Goal: Information Seeking & Learning: Check status

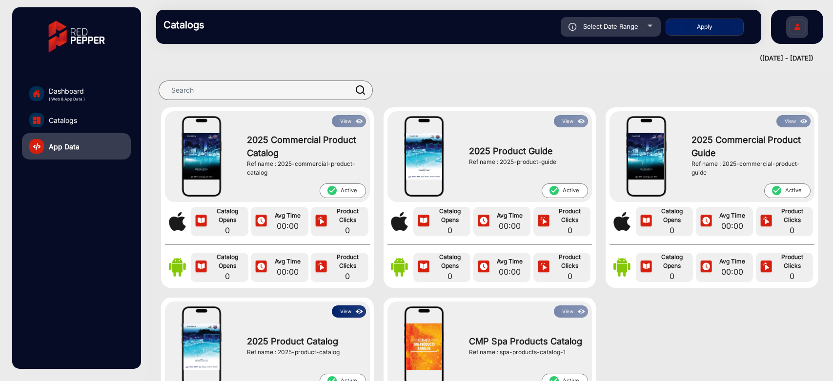
click at [81, 88] on span "Dashboard" at bounding box center [67, 91] width 36 height 10
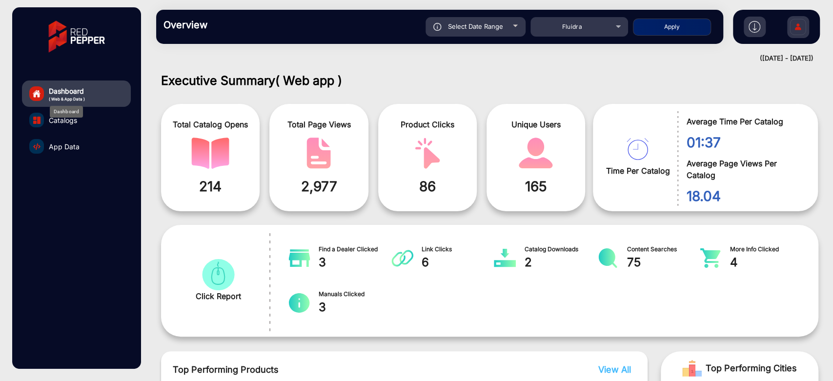
scroll to position [7, 0]
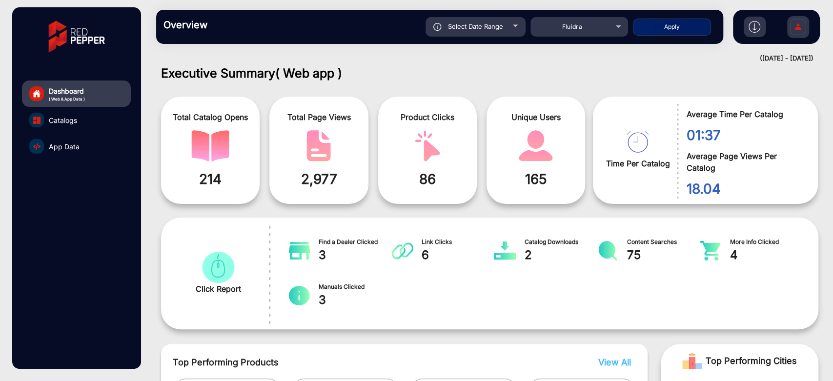
click at [593, 37] on div "Overview Reports Understand what makes your customers tick and learn how they a…" at bounding box center [439, 27] width 567 height 34
click at [594, 32] on div "Fluidra" at bounding box center [572, 27] width 78 height 12
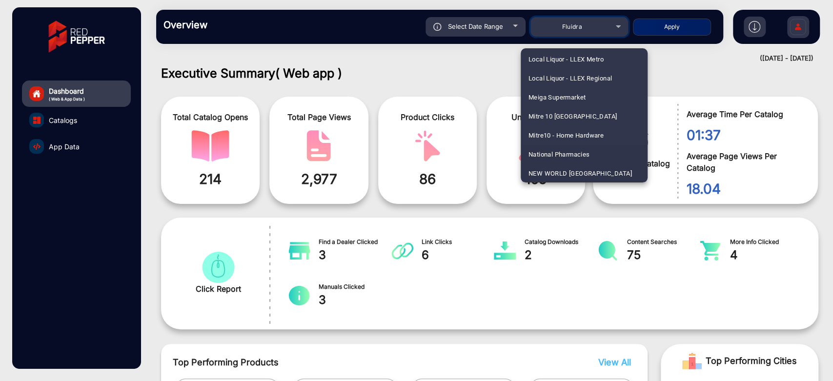
scroll to position [1906, 0]
click at [582, 165] on span "[GEOGRAPHIC_DATA]" at bounding box center [560, 173] width 63 height 19
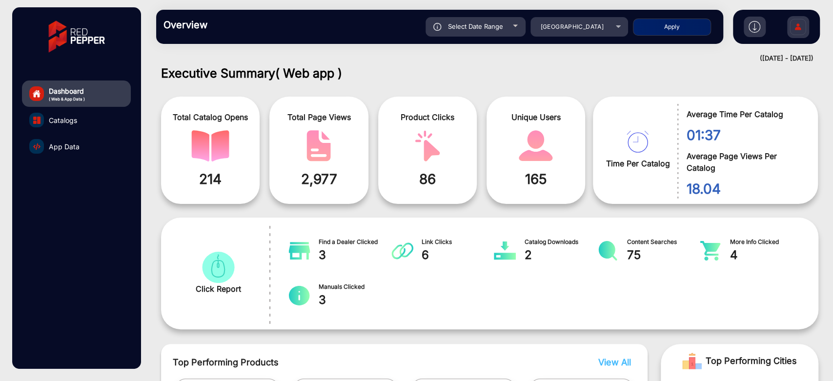
click at [666, 24] on button "Apply" at bounding box center [672, 27] width 78 height 17
type input "[DATE]"
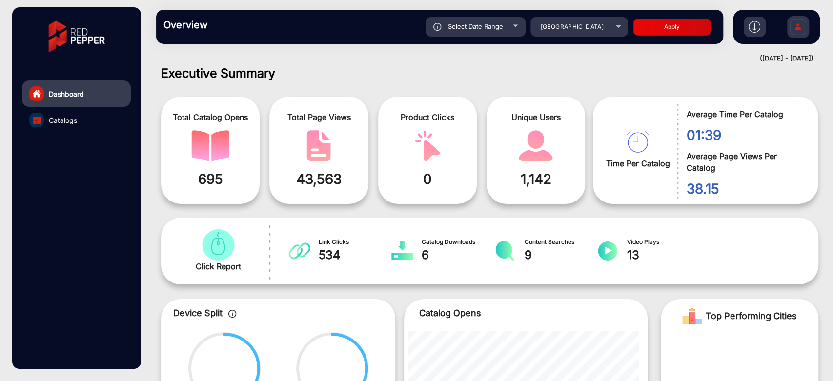
drag, startPoint x: 832, startPoint y: 86, endPoint x: 832, endPoint y: 121, distance: 34.7
click at [832, 121] on div "Executive Summary Total Catalog Opens 695 Total Page Views 43,563 Product Click…" at bounding box center [489, 224] width 687 height 316
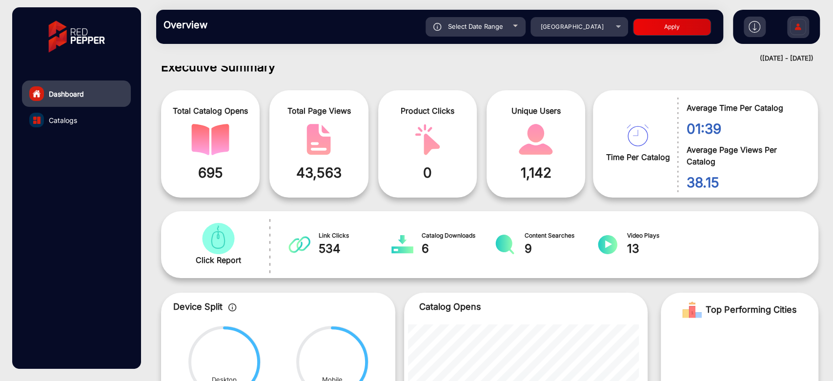
scroll to position [0, 0]
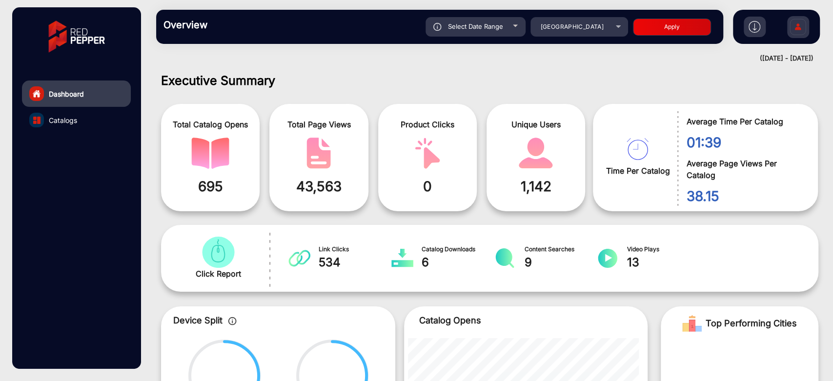
click at [704, 95] on div "Total Catalog Opens 695 Total Page Views 43,563 Product Clicks 0 Unique Users 1…" at bounding box center [490, 154] width 672 height 124
click at [590, 29] on span "[GEOGRAPHIC_DATA]" at bounding box center [571, 26] width 63 height 7
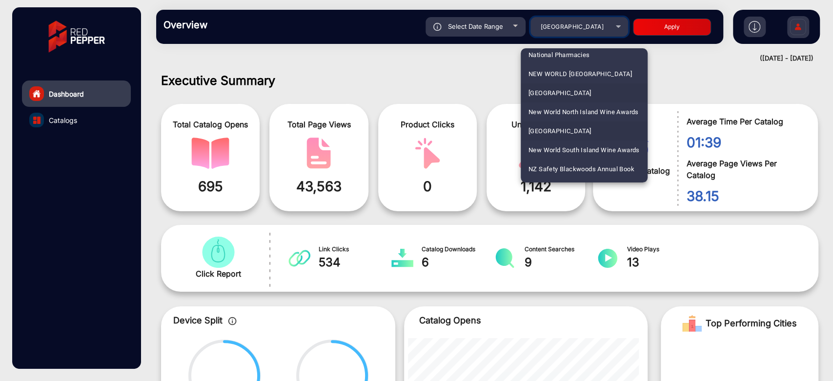
scroll to position [1932, 0]
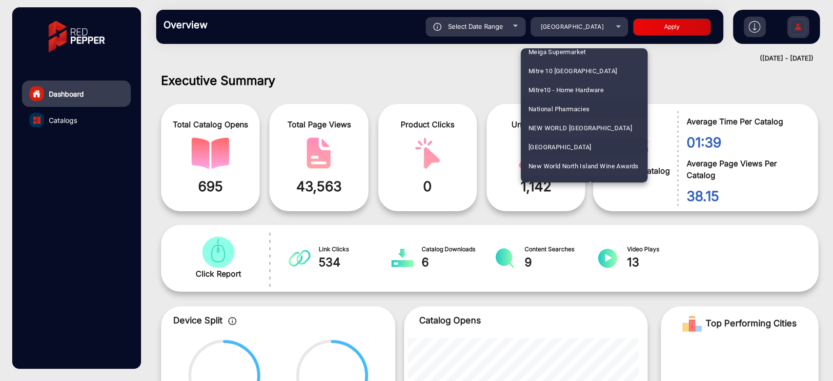
click at [590, 110] on span "National Pharmacies" at bounding box center [559, 109] width 61 height 19
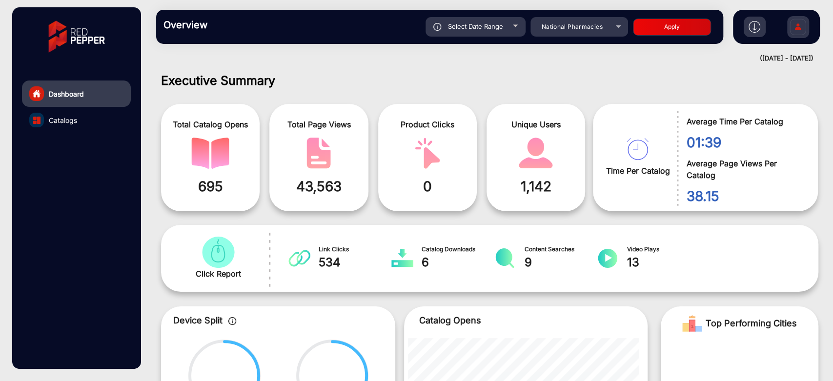
click at [670, 32] on button "Apply" at bounding box center [672, 27] width 78 height 17
type input "[DATE]"
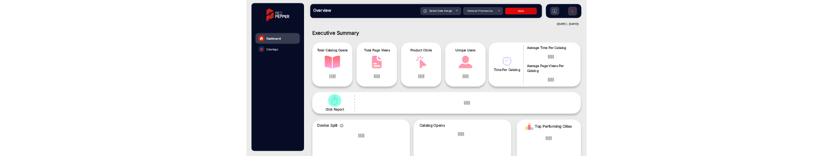
scroll to position [7, 0]
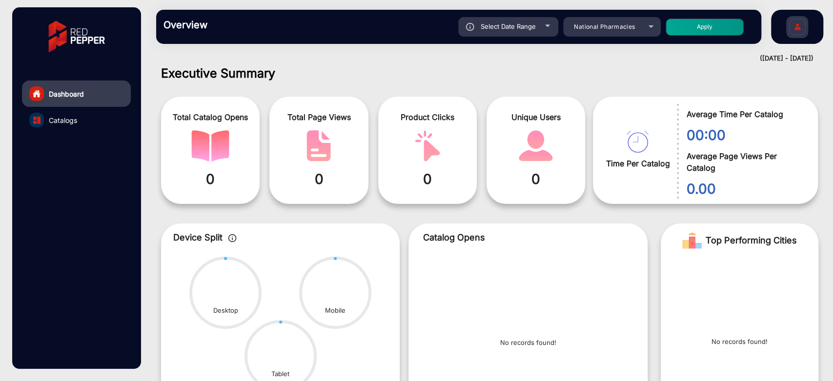
click at [515, 19] on div "Select Date Range" at bounding box center [508, 27] width 100 height 20
type input "[DATE]"
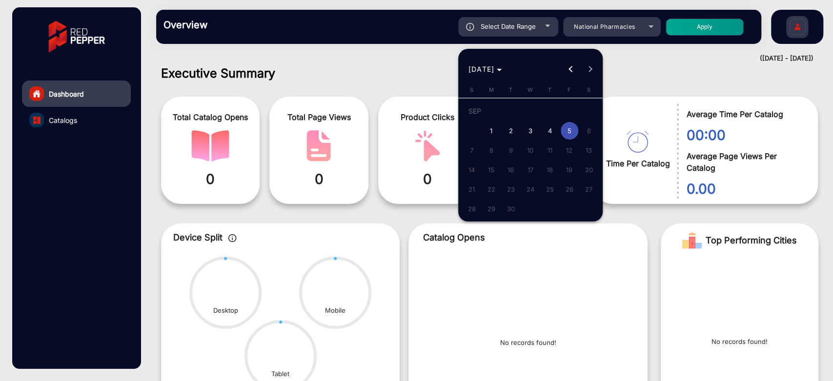
click at [554, 133] on span "4" at bounding box center [550, 131] width 18 height 18
type input "[DATE]"
click at [554, 133] on span "4" at bounding box center [550, 131] width 18 height 18
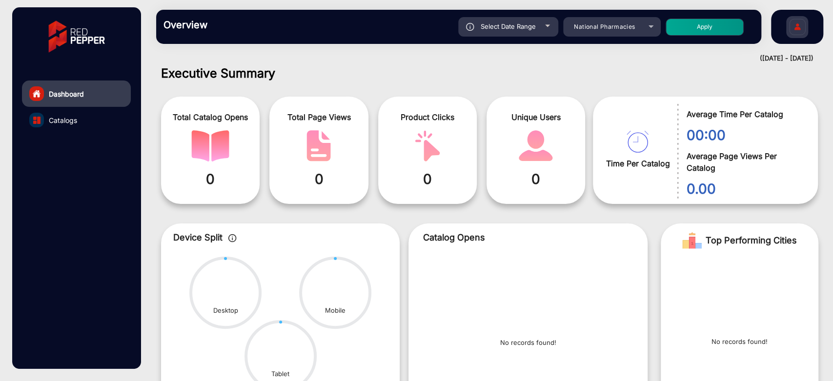
type input "[DATE]"
click at [677, 36] on div "Select Date Range 9/4/2025 9/4/2025 – 9/4/2025 End date National Pharmacies App…" at bounding box center [489, 27] width 532 height 20
click at [541, 30] on div "Select Date Range" at bounding box center [508, 27] width 100 height 20
type input "[DATE]"
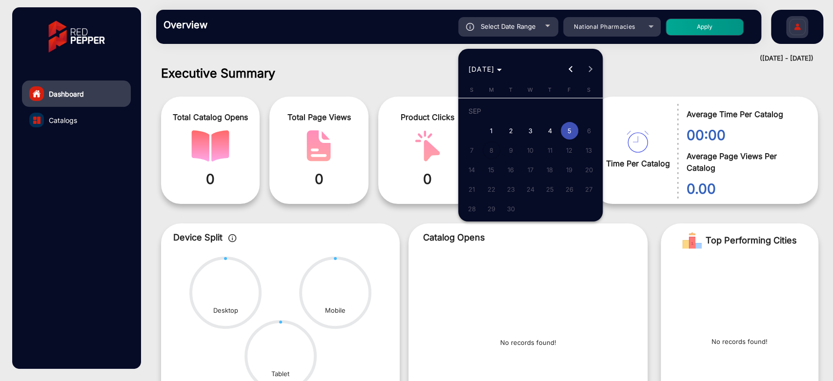
click at [526, 132] on span "3" at bounding box center [531, 131] width 18 height 18
type input "[DATE]"
click at [526, 132] on span "3" at bounding box center [531, 131] width 18 height 18
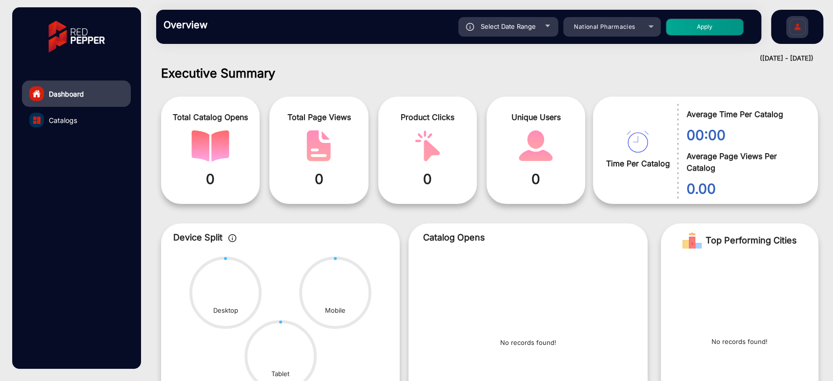
type input "[DATE]"
click at [692, 33] on button "Apply" at bounding box center [705, 27] width 78 height 17
type input "[DATE]"
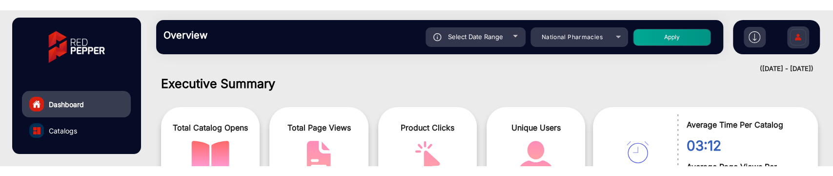
scroll to position [61, 0]
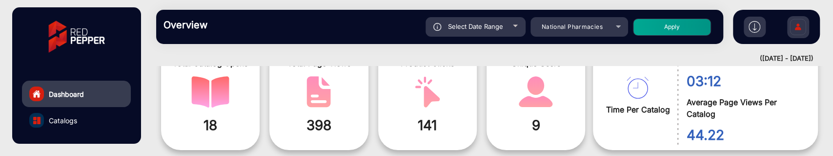
click at [84, 120] on link "Catalogs" at bounding box center [76, 120] width 109 height 26
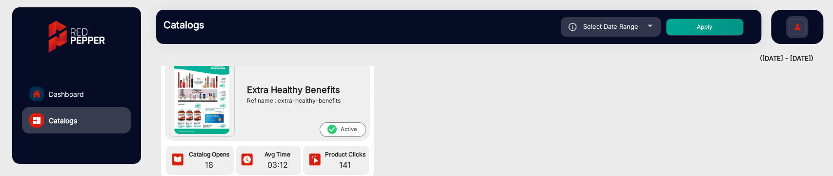
click at [92, 90] on link "Dashboard" at bounding box center [76, 94] width 109 height 26
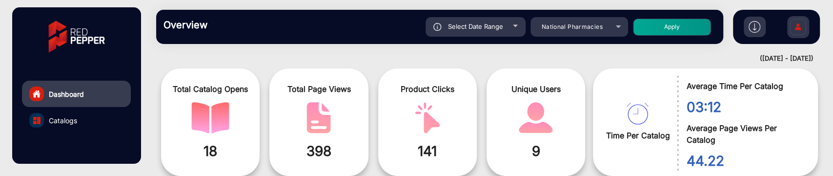
scroll to position [61, 0]
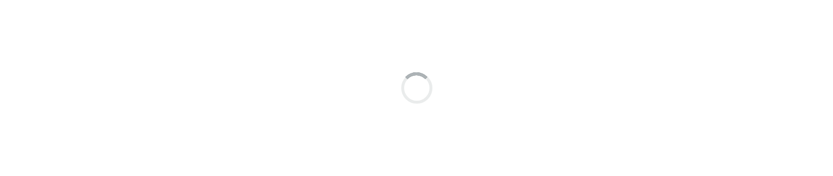
scroll to position [7, 0]
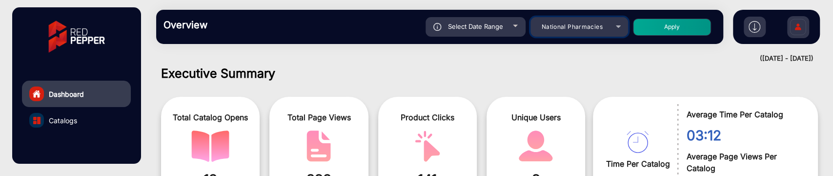
click at [587, 33] on mat-select "National Pharmacies" at bounding box center [580, 27] width 98 height 20
click at [595, 29] on span "National Pharmacies" at bounding box center [572, 26] width 61 height 7
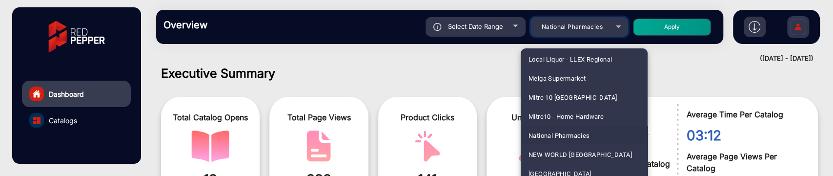
scroll to position [1925, 0]
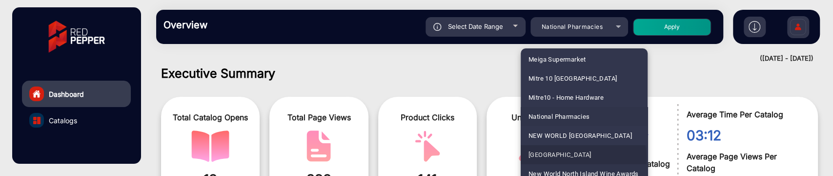
click at [578, 157] on span "[GEOGRAPHIC_DATA]" at bounding box center [560, 154] width 63 height 19
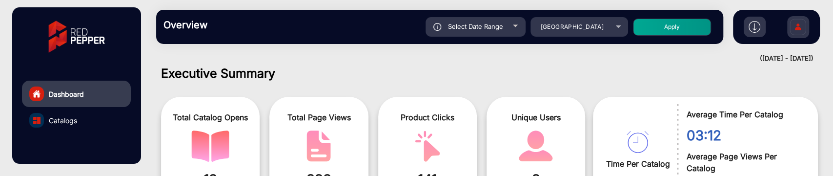
click at [662, 31] on button "Apply" at bounding box center [672, 27] width 78 height 17
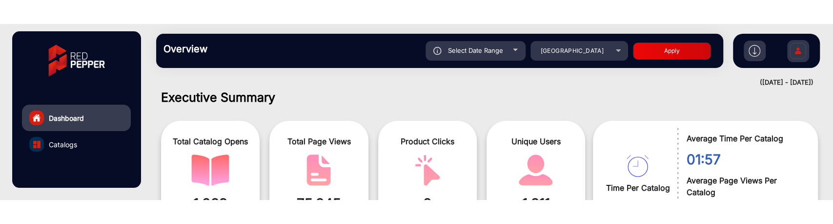
scroll to position [61, 0]
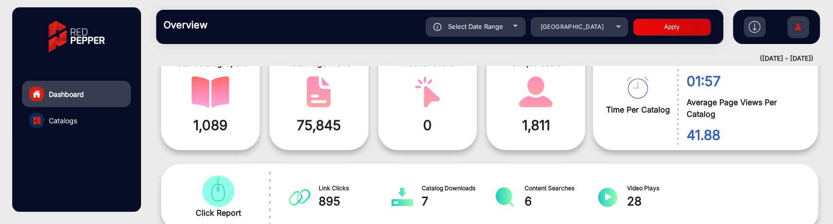
click at [315, 131] on span "75,845" at bounding box center [319, 125] width 84 height 20
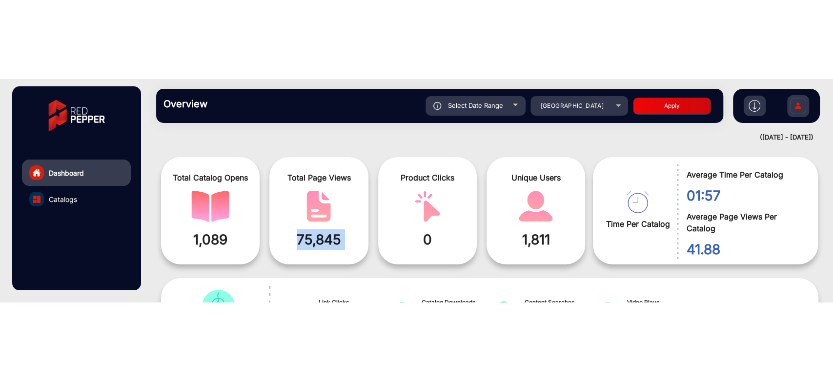
scroll to position [7, 0]
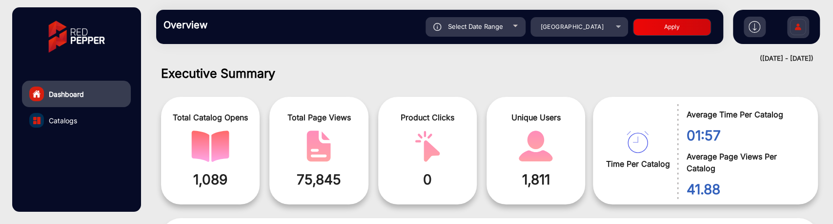
click at [491, 33] on div "Select Date Range" at bounding box center [476, 27] width 100 height 20
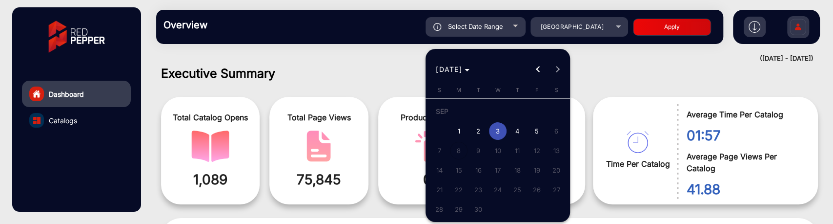
click at [515, 127] on span "4" at bounding box center [518, 131] width 18 height 18
type input "[DATE]"
click at [515, 127] on span "4" at bounding box center [518, 131] width 18 height 18
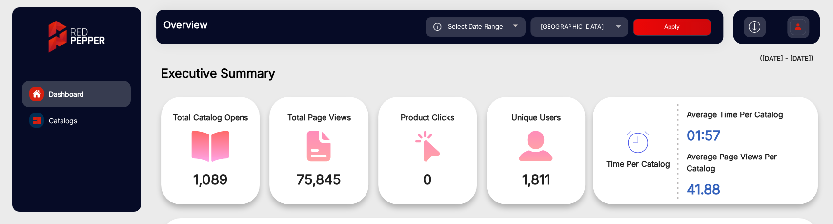
type input "[DATE]"
click at [641, 31] on button "Apply" at bounding box center [672, 27] width 78 height 17
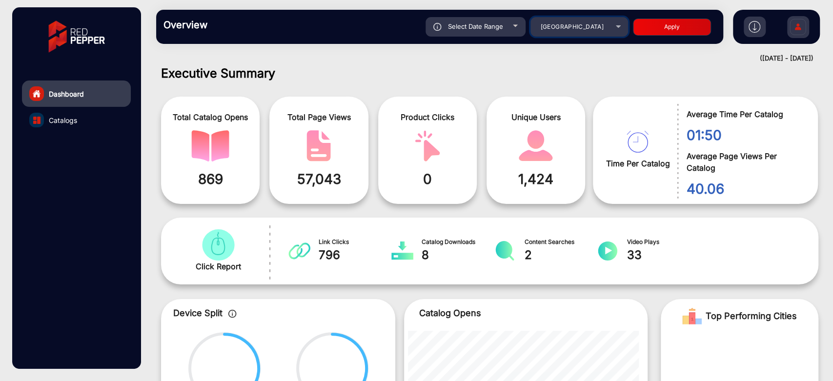
click at [587, 24] on span "[GEOGRAPHIC_DATA]" at bounding box center [571, 26] width 63 height 7
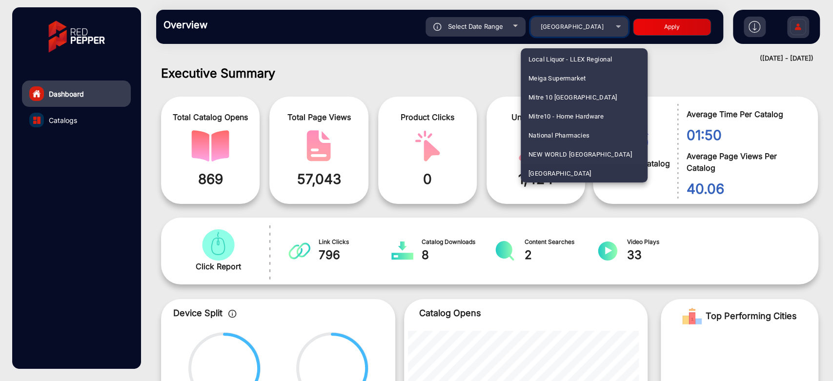
scroll to position [1488, 0]
click at [586, 79] on mat-option "[PERSON_NAME]" at bounding box center [584, 77] width 127 height 19
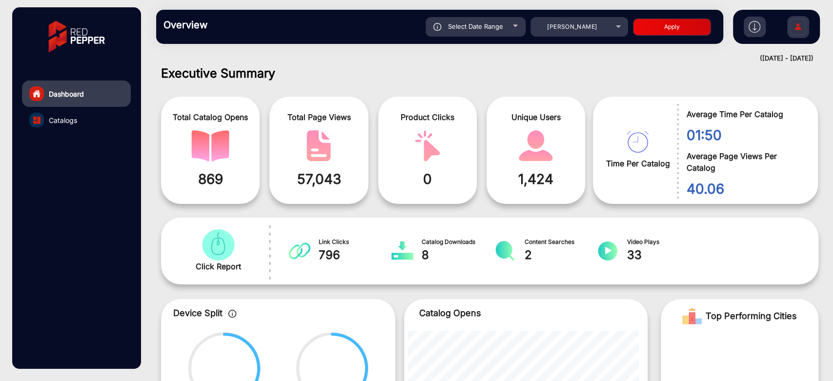
click at [646, 25] on button "Apply" at bounding box center [672, 27] width 78 height 17
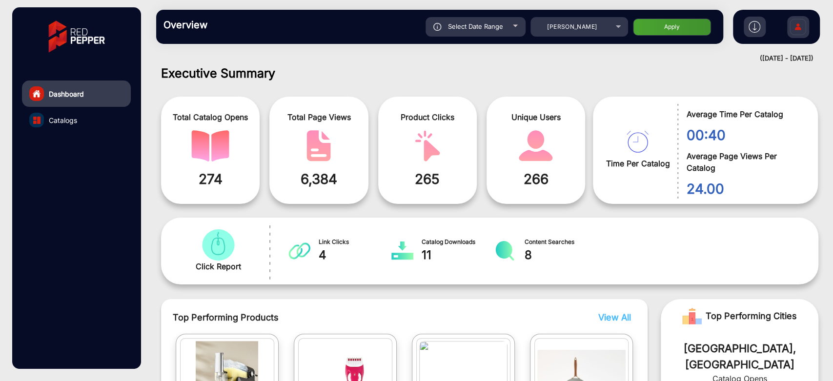
click at [506, 33] on div "Select Date Range" at bounding box center [476, 27] width 100 height 20
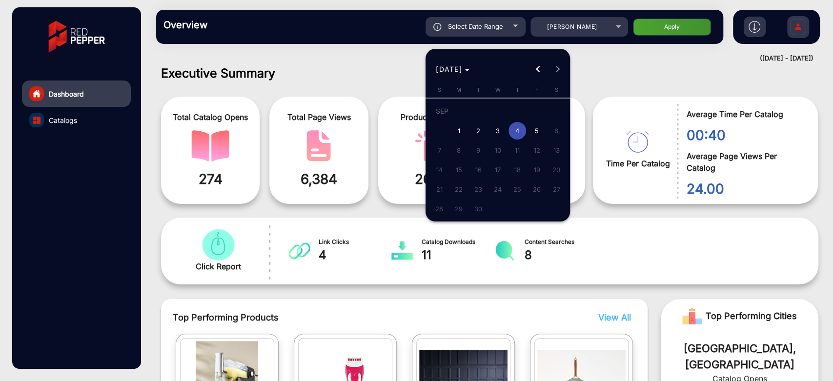
click at [535, 127] on span "5" at bounding box center [537, 131] width 18 height 18
type input "[DATE]"
click at [534, 127] on span "5" at bounding box center [537, 131] width 18 height 18
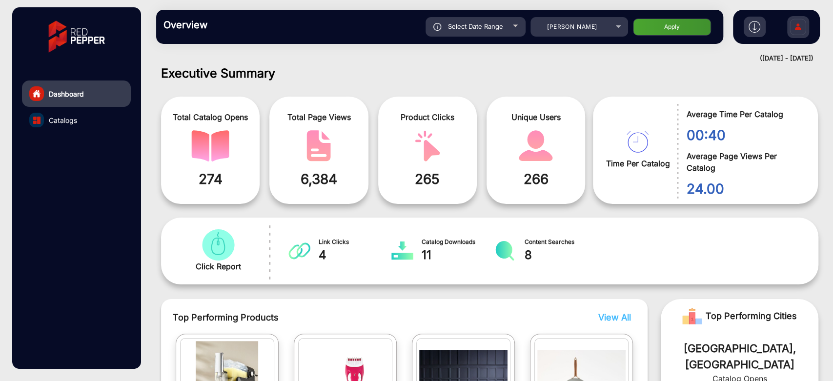
type input "[DATE]"
click at [649, 19] on button "Apply" at bounding box center [672, 27] width 78 height 17
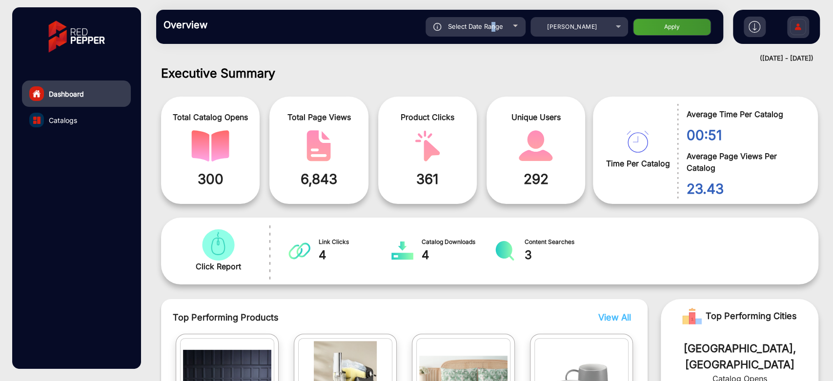
click at [492, 33] on div "Select Date Range" at bounding box center [476, 27] width 100 height 20
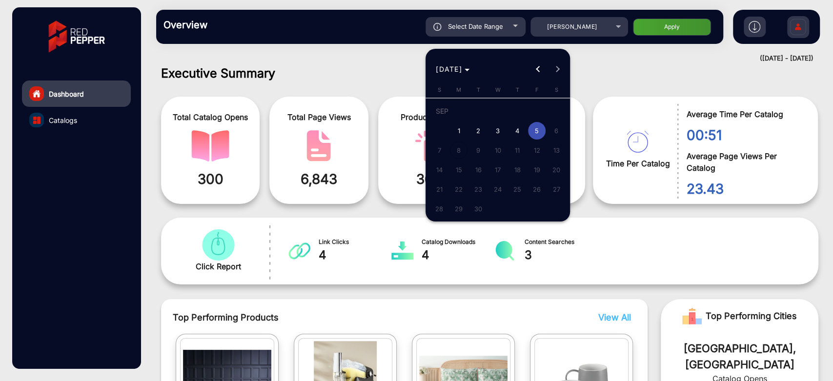
click at [604, 77] on div at bounding box center [416, 190] width 833 height 381
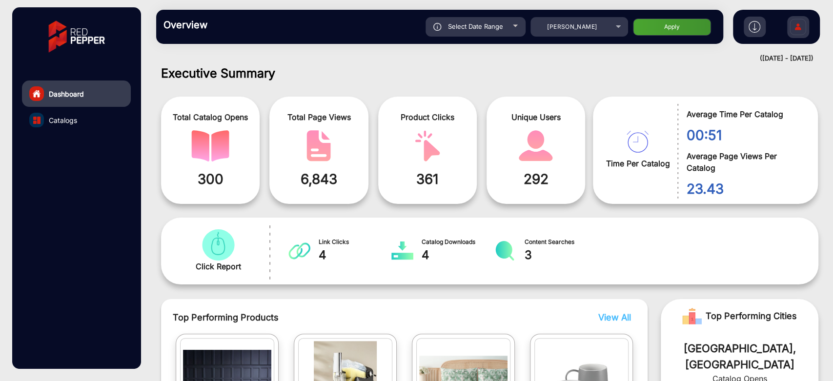
click at [514, 26] on div at bounding box center [515, 26] width 5 height 2
click at [514, 27] on div "Select Date Range" at bounding box center [476, 27] width 100 height 20
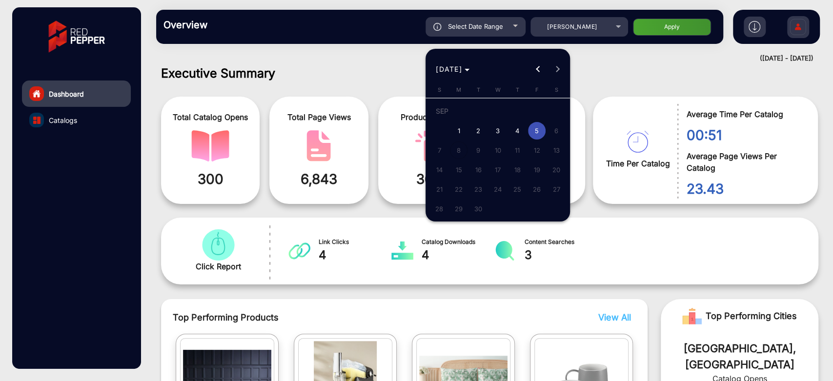
click at [584, 24] on div at bounding box center [416, 190] width 833 height 381
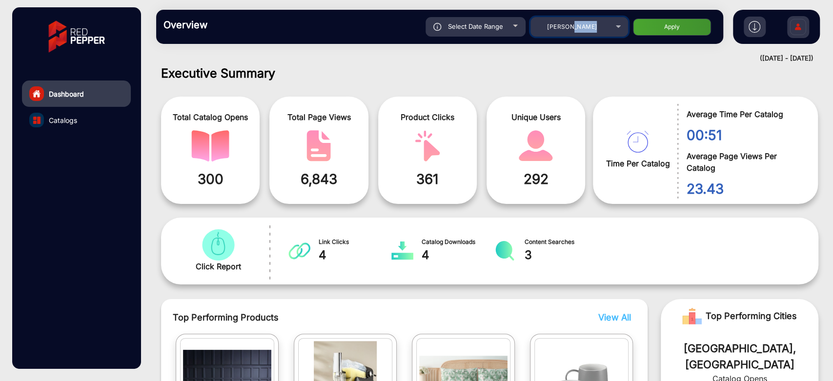
click at [584, 24] on span "[PERSON_NAME]" at bounding box center [572, 26] width 50 height 7
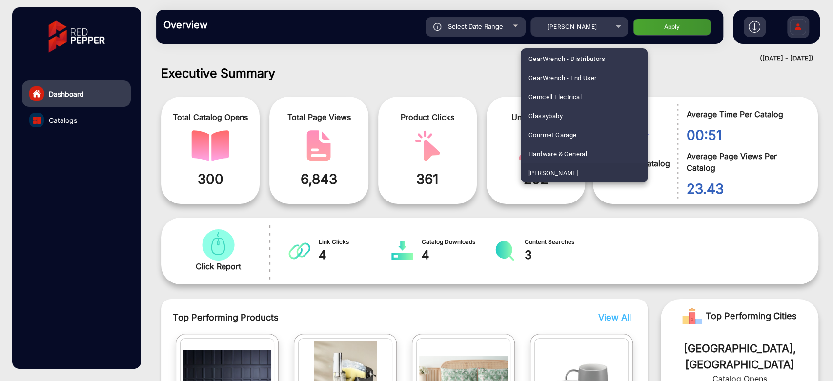
click at [648, 76] on div at bounding box center [416, 190] width 833 height 381
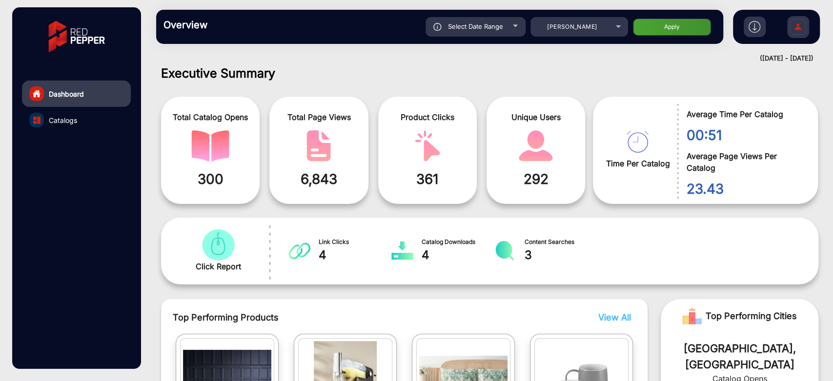
click at [512, 31] on div "Select Date Range" at bounding box center [476, 27] width 100 height 20
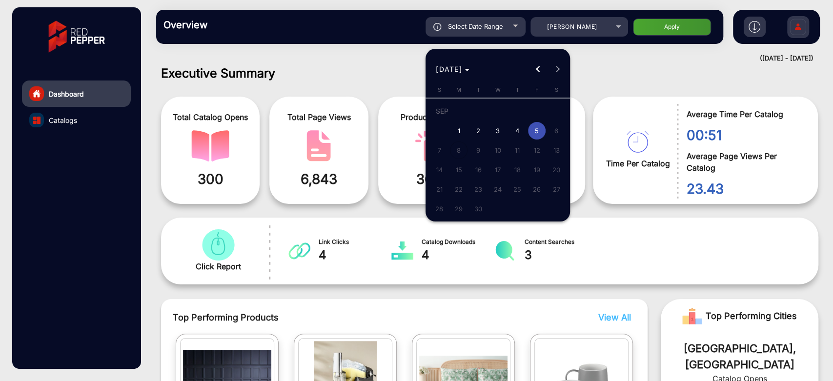
click at [515, 128] on span "4" at bounding box center [518, 131] width 18 height 18
type input "[DATE]"
click at [515, 128] on span "4" at bounding box center [518, 131] width 18 height 18
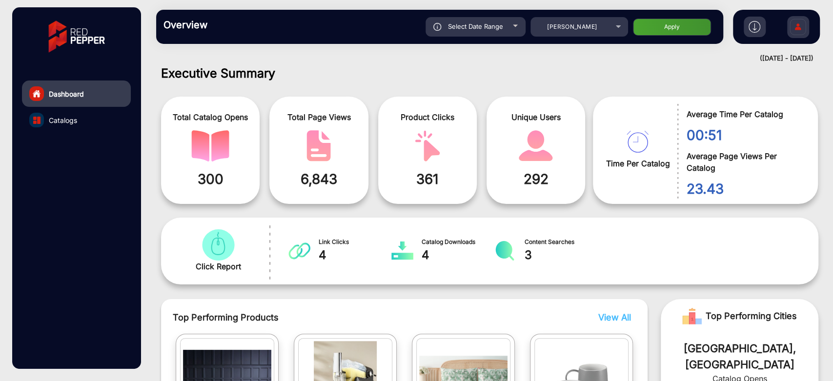
type input "[DATE]"
click at [643, 18] on div "Select Date Range [DATE] [DATE] – [DATE] End date [PERSON_NAME] Apply" at bounding box center [467, 27] width 497 height 20
click at [645, 19] on button "Apply" at bounding box center [672, 27] width 78 height 17
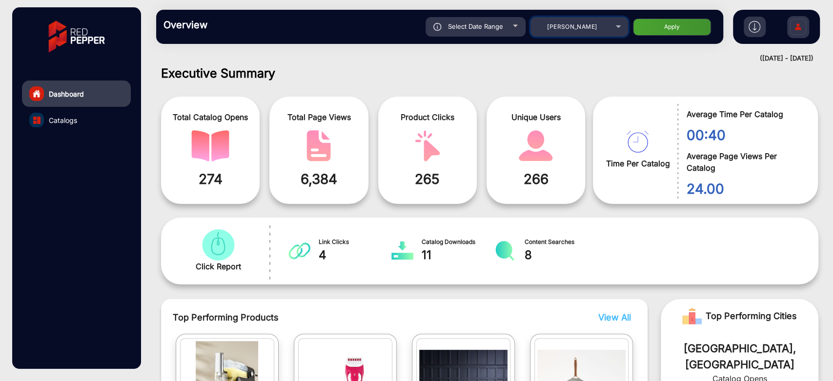
click at [543, 29] on div "[PERSON_NAME]" at bounding box center [572, 27] width 78 height 12
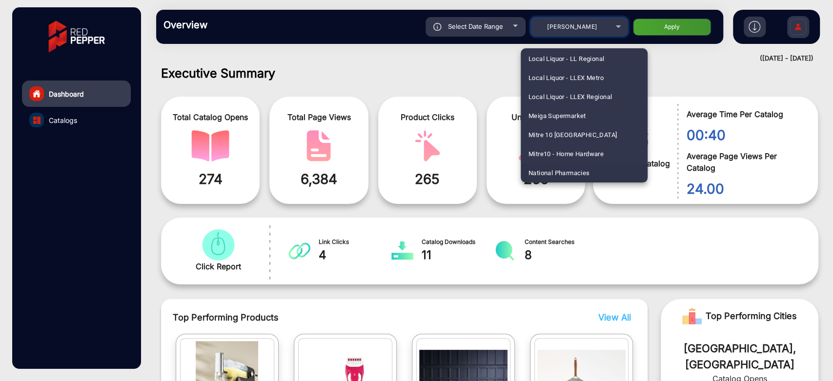
scroll to position [1887, 0]
click at [565, 151] on span "National Pharmacies" at bounding box center [559, 154] width 61 height 19
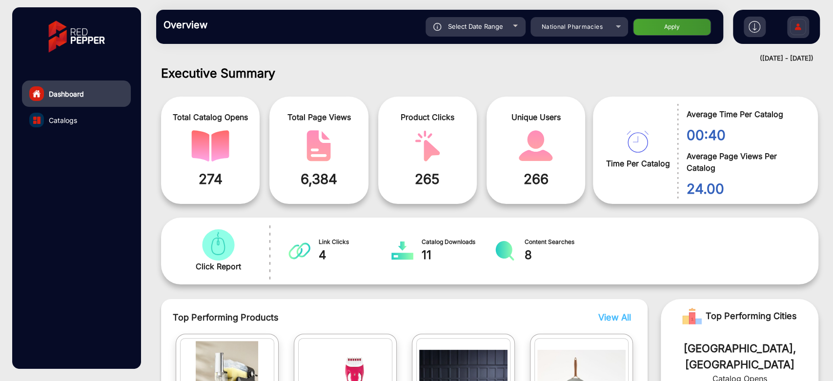
click at [651, 22] on button "Apply" at bounding box center [672, 27] width 78 height 17
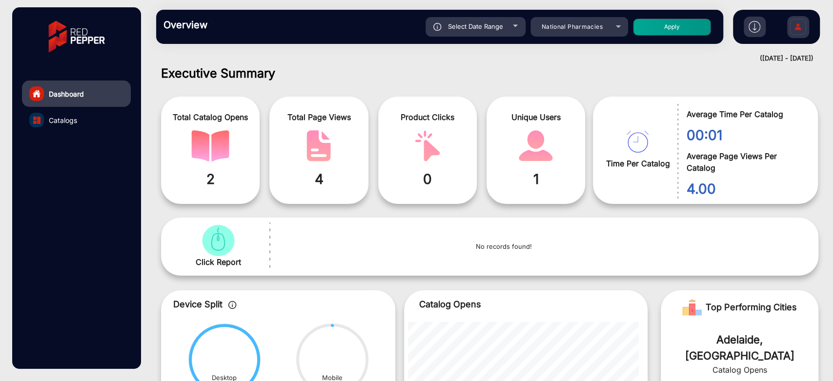
click at [491, 29] on span "Select Date Range" at bounding box center [475, 26] width 55 height 8
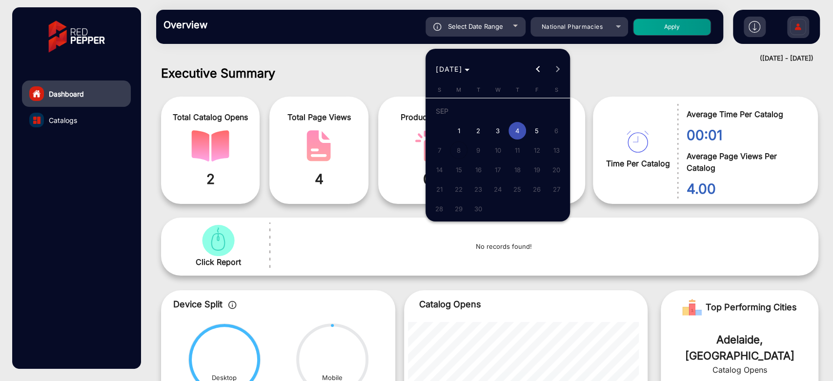
click at [491, 29] on div at bounding box center [416, 190] width 833 height 381
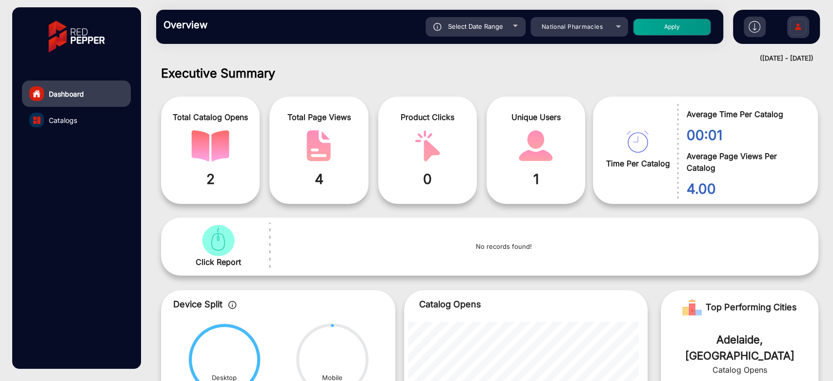
click at [507, 26] on div "Select Date Range" at bounding box center [476, 27] width 100 height 20
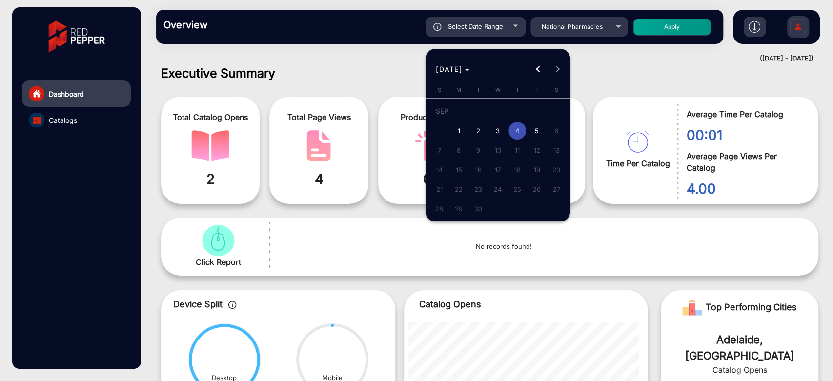
click at [565, 24] on div at bounding box center [416, 190] width 833 height 381
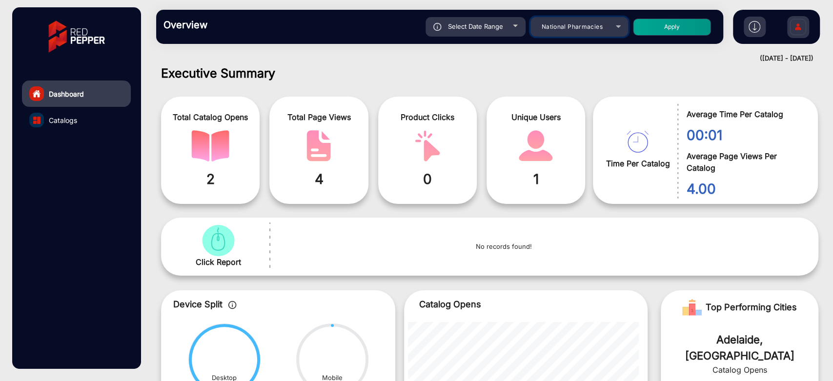
click at [565, 24] on span "National Pharmacies" at bounding box center [572, 26] width 61 height 7
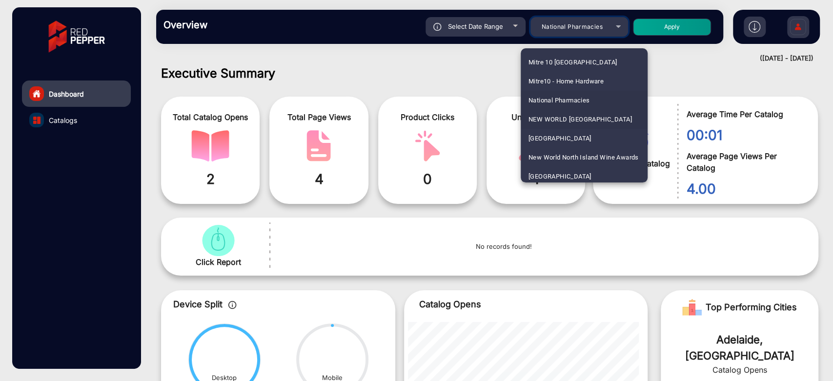
scroll to position [1995, 0]
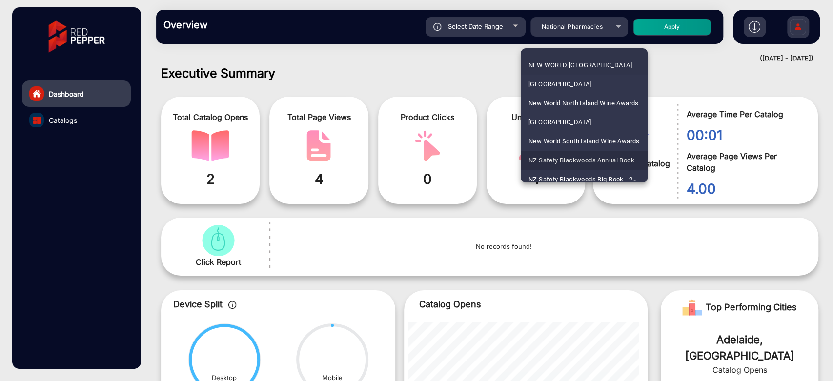
click at [602, 160] on span "NZ Safety Blackwoods Annual Book" at bounding box center [582, 160] width 106 height 19
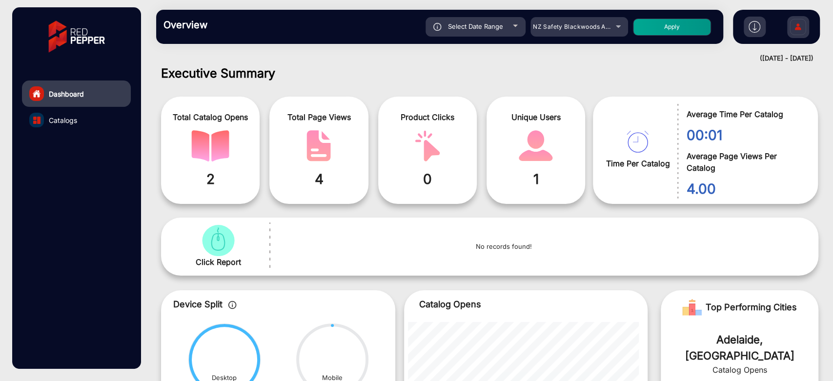
click at [671, 27] on button "Apply" at bounding box center [672, 27] width 78 height 17
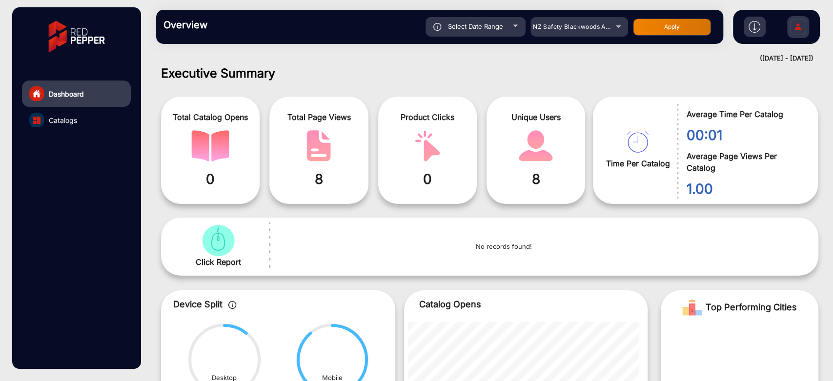
click at [492, 30] on span "Select Date Range" at bounding box center [475, 26] width 55 height 8
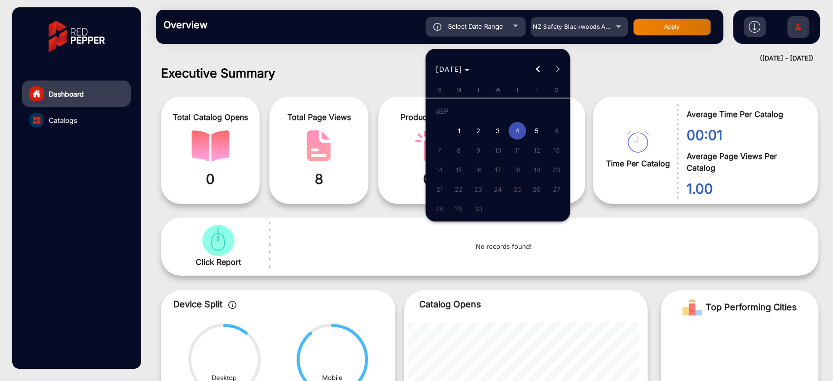
click at [539, 135] on span "5" at bounding box center [537, 131] width 18 height 18
type input "[DATE]"
click at [539, 135] on span "5" at bounding box center [537, 131] width 18 height 18
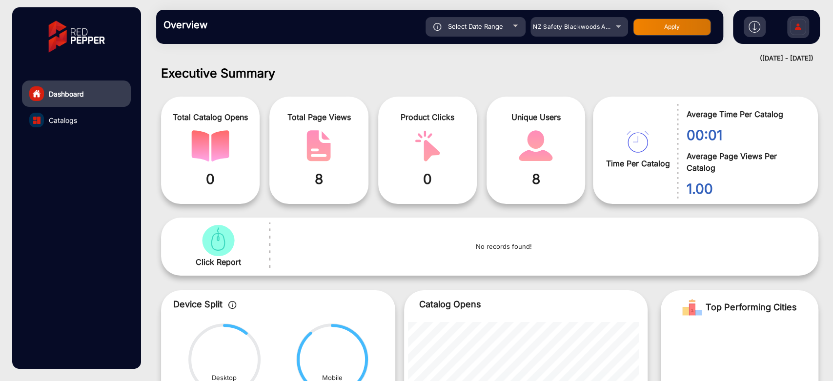
type input "[DATE]"
click at [666, 16] on div "Overview Reports Understand what makes your customers tick and learn how they a…" at bounding box center [439, 27] width 567 height 34
click at [662, 28] on button "Apply" at bounding box center [672, 27] width 78 height 17
click at [565, 30] on span "NZ Safety Blackwoods Annual Book" at bounding box center [585, 26] width 105 height 7
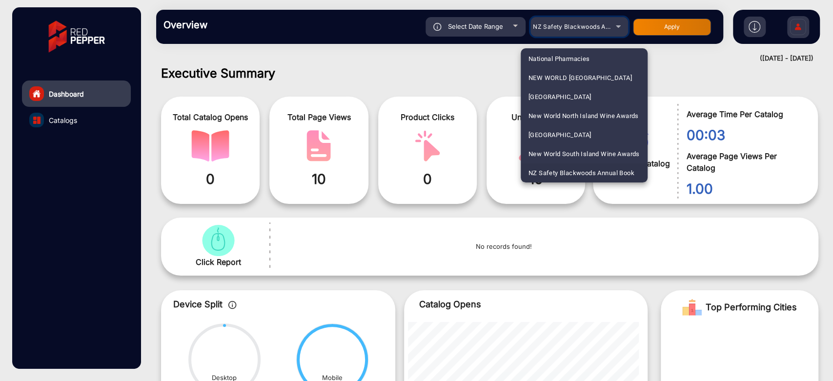
scroll to position [898, 0]
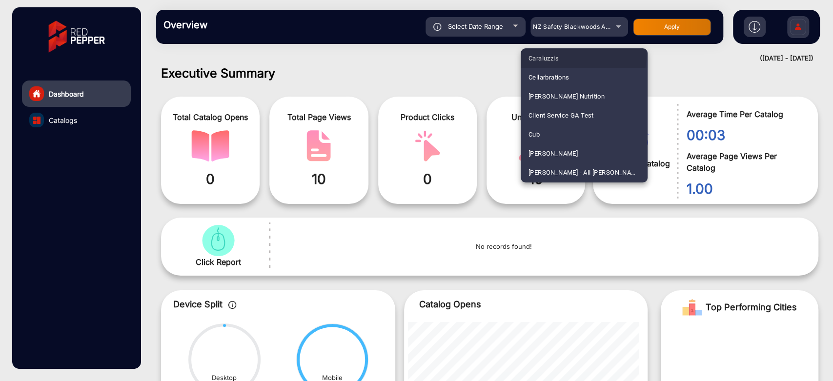
click at [569, 54] on mat-option "Caraluzzis" at bounding box center [584, 58] width 127 height 19
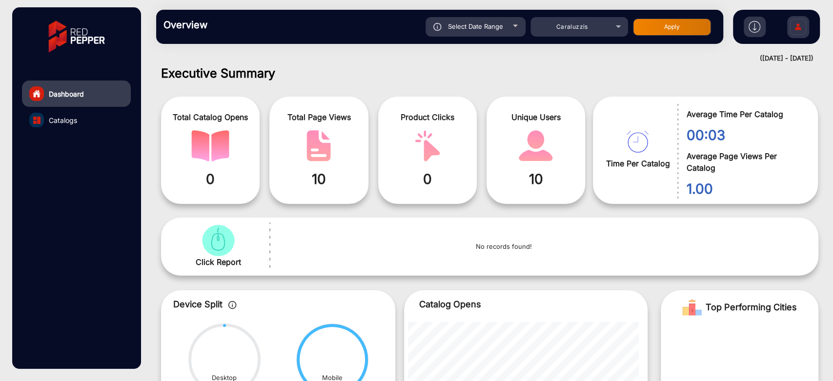
click at [664, 21] on button "Apply" at bounding box center [672, 27] width 78 height 17
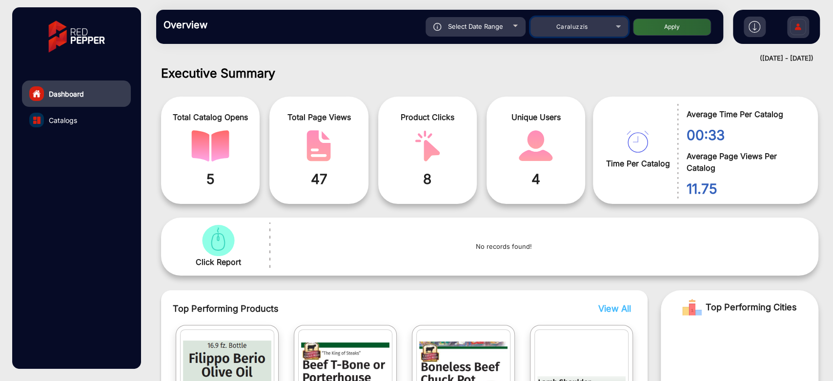
click at [580, 22] on div "Caraluzzis" at bounding box center [572, 27] width 78 height 12
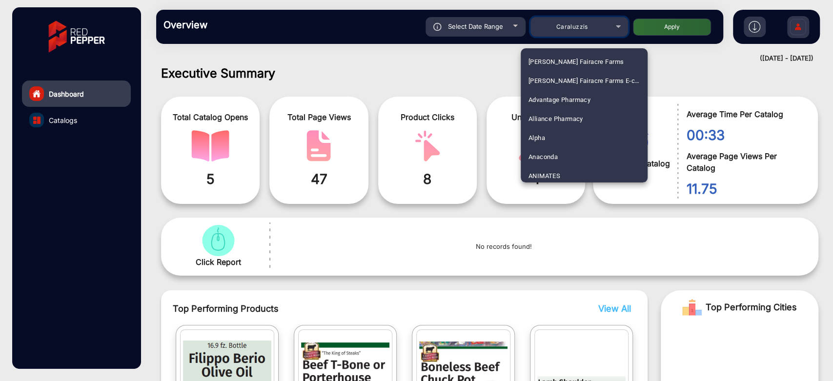
scroll to position [783, 0]
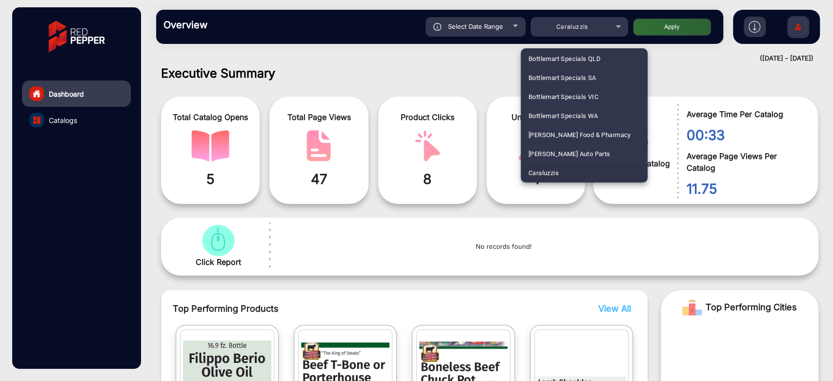
click at [402, 51] on div at bounding box center [416, 190] width 833 height 381
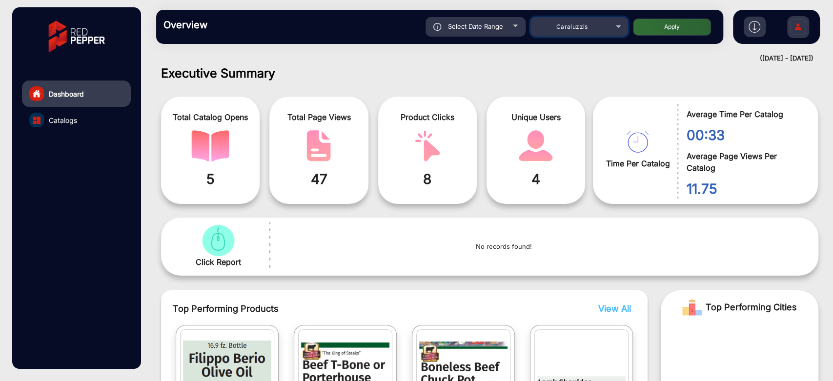
click at [552, 34] on mat-select "Caraluzzis" at bounding box center [580, 27] width 98 height 20
click at [553, 34] on mat-select "Caraluzzis" at bounding box center [580, 27] width 98 height 20
click at [562, 26] on span "Caraluzzis" at bounding box center [572, 26] width 32 height 7
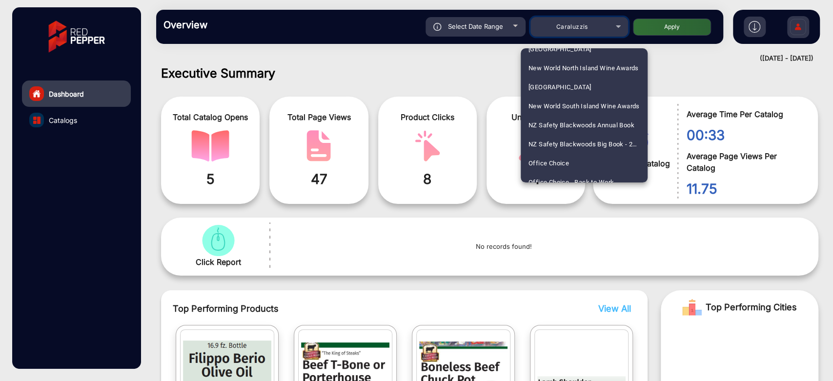
scroll to position [2031, 0]
click at [593, 140] on span "NZ Safety Blackwoods Big Book - 2024" at bounding box center [584, 143] width 111 height 19
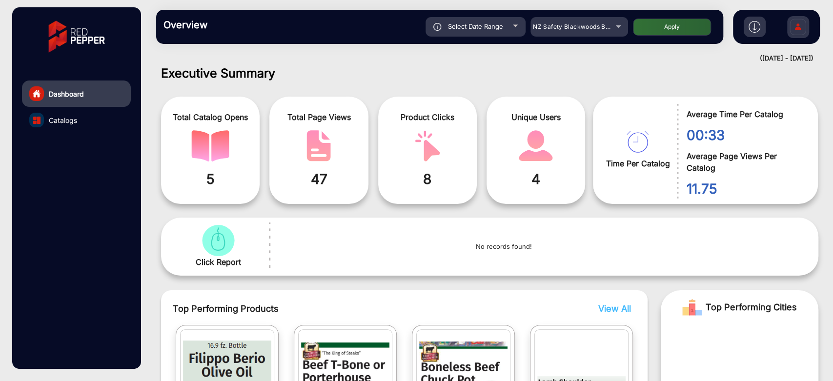
click at [680, 33] on button "Apply" at bounding box center [672, 27] width 78 height 17
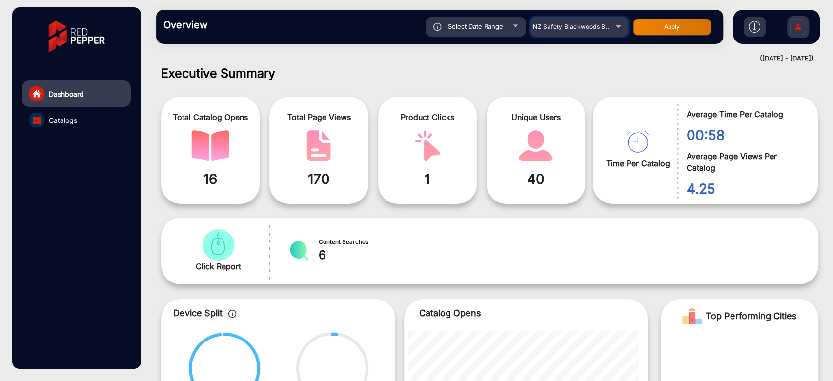
click at [575, 22] on div "NZ Safety Blackwoods Big Book - 2024" at bounding box center [572, 27] width 78 height 12
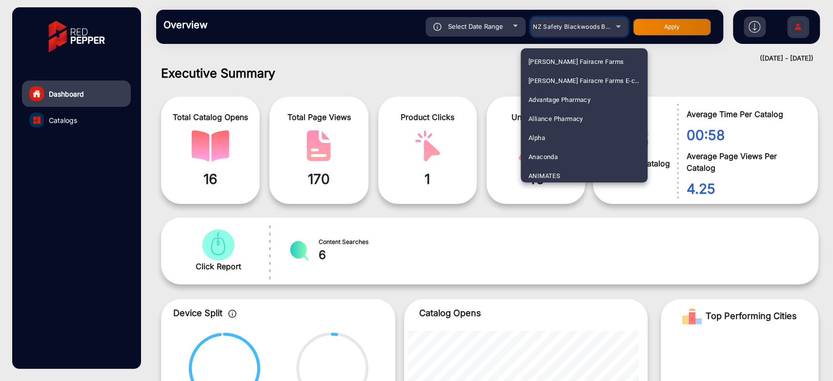
scroll to position [2002, 0]
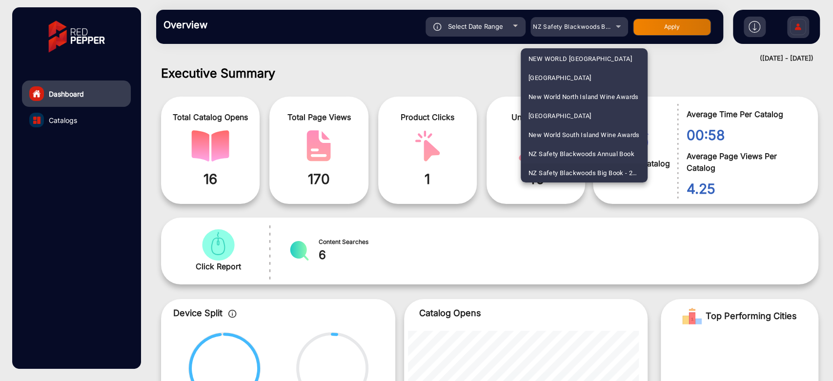
click at [498, 61] on div at bounding box center [416, 190] width 833 height 381
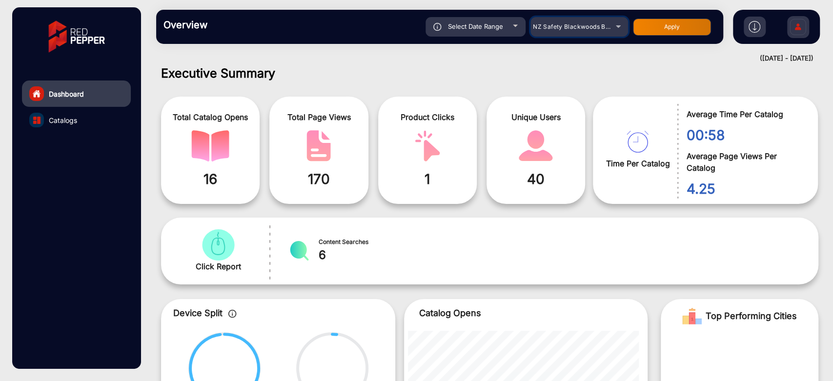
click at [569, 34] on mat-select "NZ Safety Blackwoods Big Book - 2024" at bounding box center [580, 27] width 98 height 20
click at [573, 28] on span "NZ Safety Blackwoods Big Book - 2024" at bounding box center [591, 26] width 116 height 7
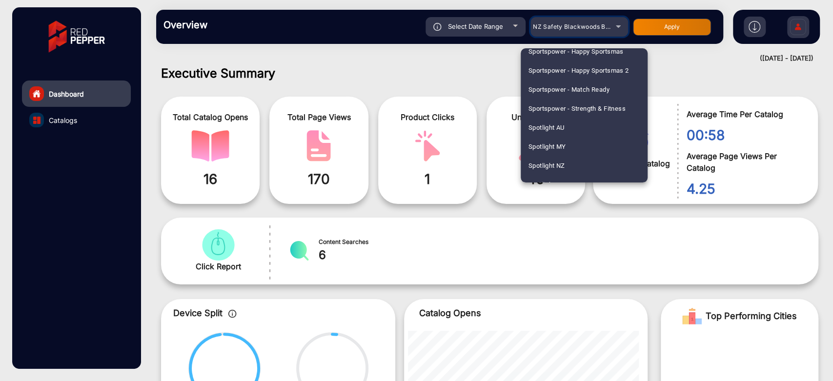
scroll to position [2615, 0]
click at [583, 141] on mat-option "Spotlight NZ" at bounding box center [584, 149] width 127 height 19
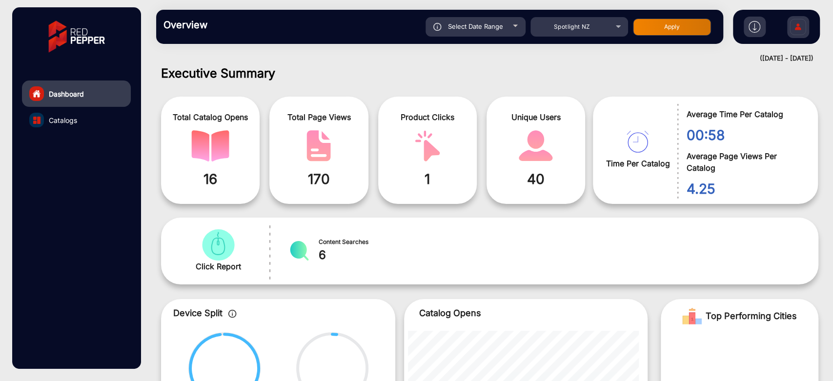
click at [650, 23] on button "Apply" at bounding box center [672, 27] width 78 height 17
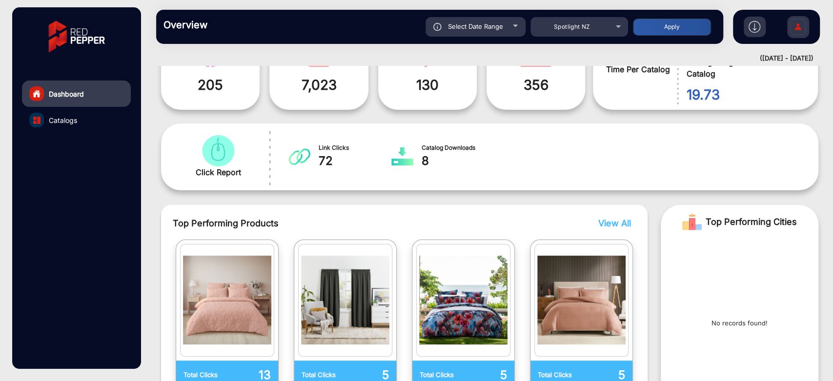
scroll to position [100, 0]
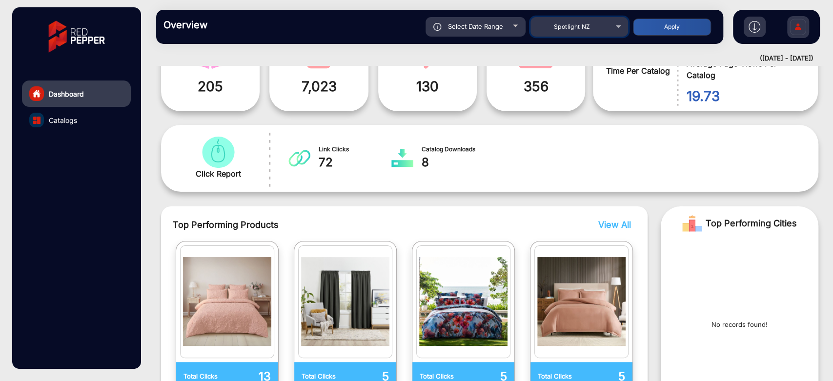
click at [564, 28] on span "Spotlight NZ" at bounding box center [572, 26] width 37 height 7
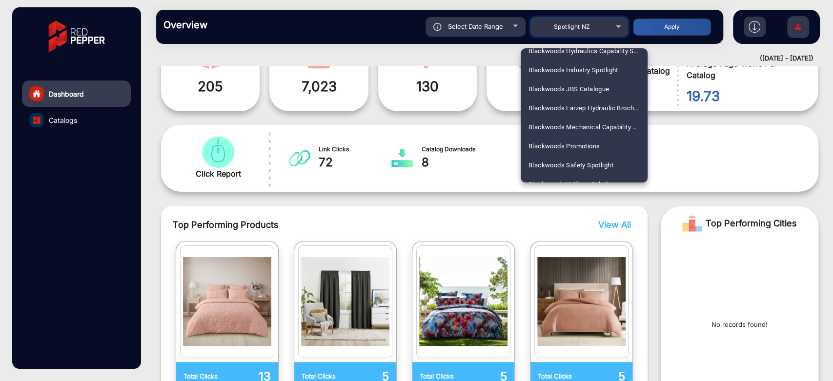
scroll to position [669, 0]
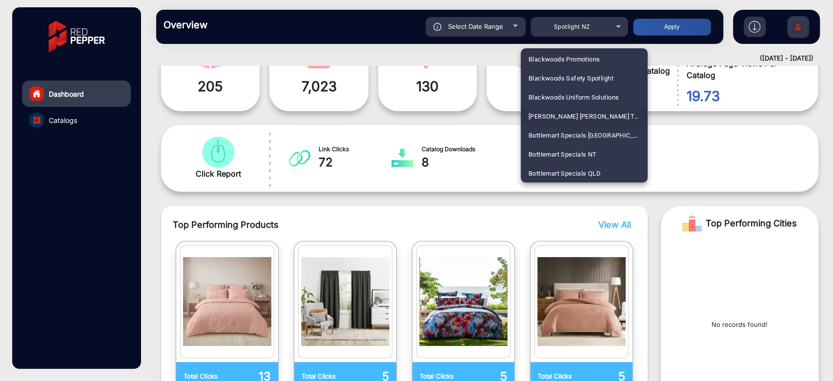
click at [563, 114] on span "[PERSON_NAME] [PERSON_NAME] T-[PERSON_NAME]" at bounding box center [584, 116] width 111 height 19
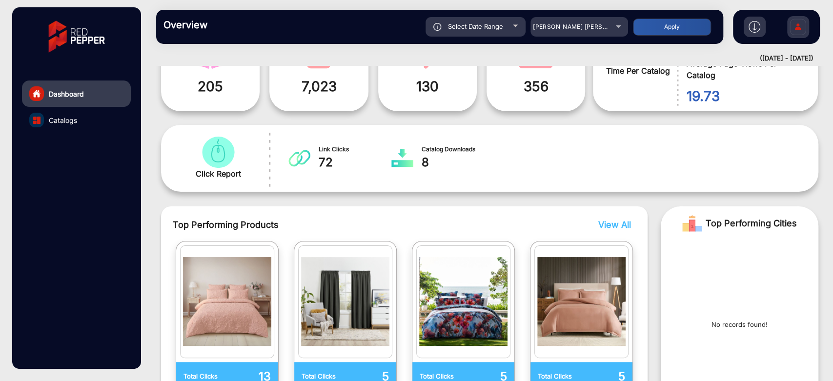
click at [660, 32] on button "Apply" at bounding box center [672, 27] width 78 height 17
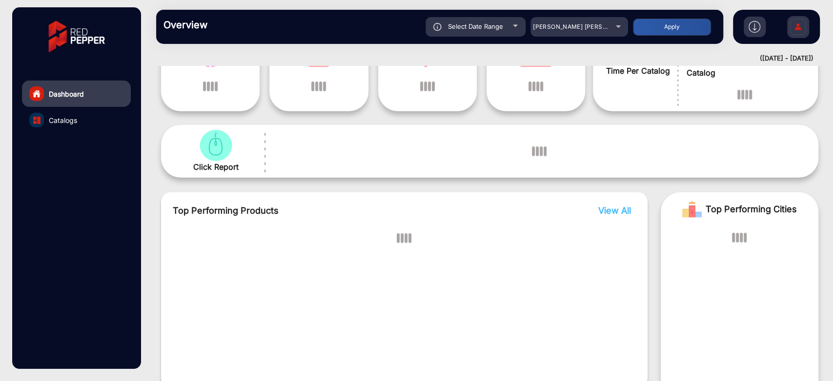
scroll to position [7, 0]
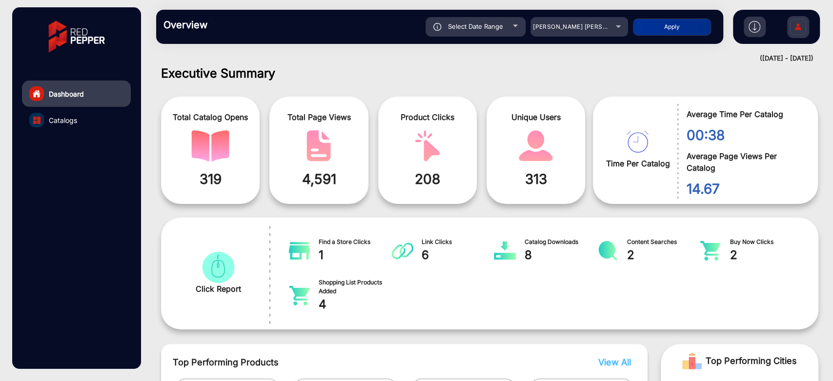
click at [512, 32] on div "Select Date Range" at bounding box center [476, 27] width 100 height 20
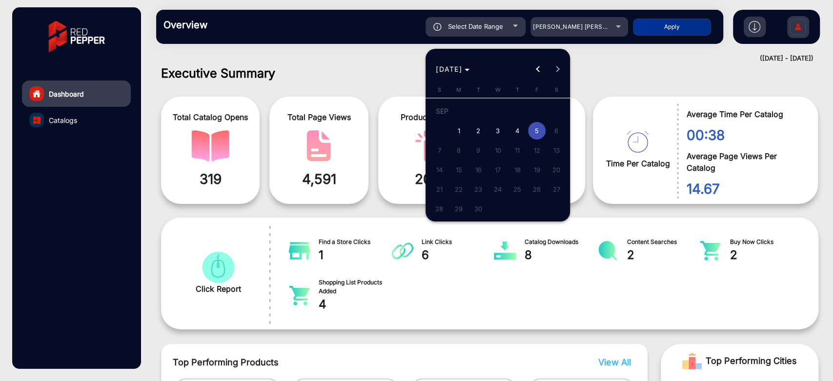
click at [521, 126] on span "4" at bounding box center [518, 131] width 18 height 18
type input "[DATE]"
click at [521, 126] on span "4" at bounding box center [518, 131] width 18 height 18
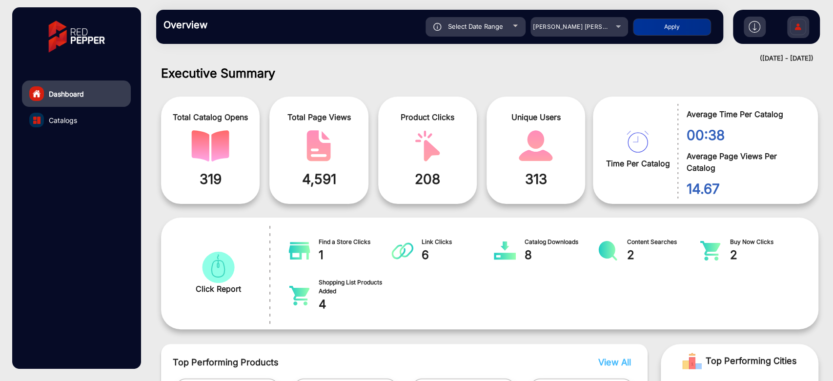
type input "[DATE]"
click at [687, 25] on button "Apply" at bounding box center [672, 27] width 78 height 17
